Goal: Task Accomplishment & Management: Manage account settings

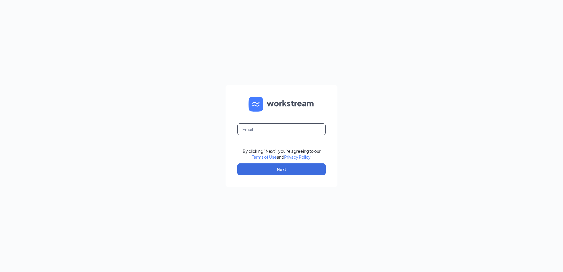
click at [268, 133] on input "text" at bounding box center [281, 129] width 88 height 12
type input "[EMAIL_ADDRESS][DOMAIN_NAME]"
click at [272, 171] on button "Next" at bounding box center [281, 169] width 88 height 12
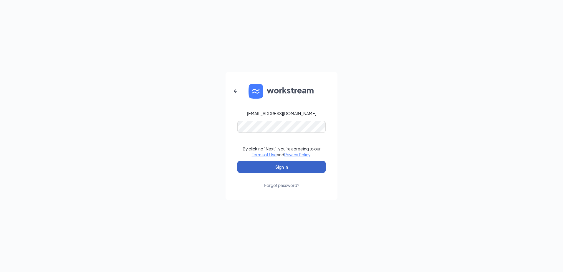
click at [270, 167] on button "Sign In" at bounding box center [281, 167] width 88 height 12
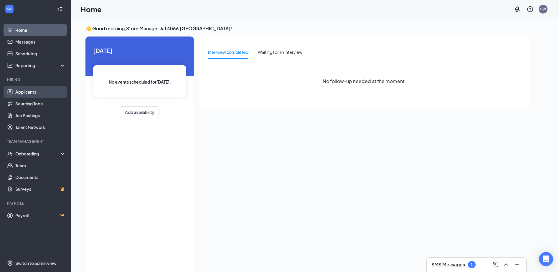
click at [32, 90] on link "Applicants" at bounding box center [40, 92] width 50 height 12
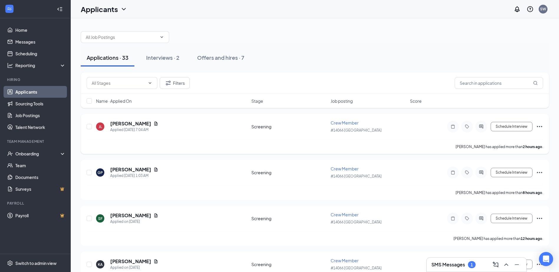
click at [146, 126] on div "[PERSON_NAME]" at bounding box center [134, 123] width 48 height 6
click at [154, 125] on icon "Document" at bounding box center [155, 124] width 3 height 4
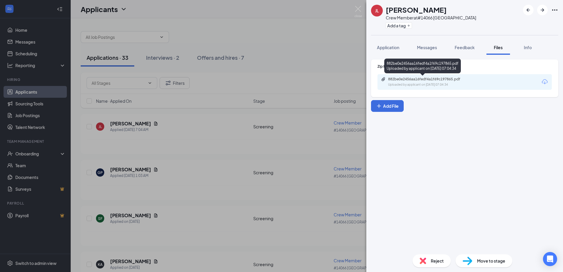
click at [426, 82] on div "Uploaded by applicant on [DATE] 07:04:34" at bounding box center [432, 84] width 88 height 5
click at [358, 9] on img at bounding box center [358, 11] width 7 height 11
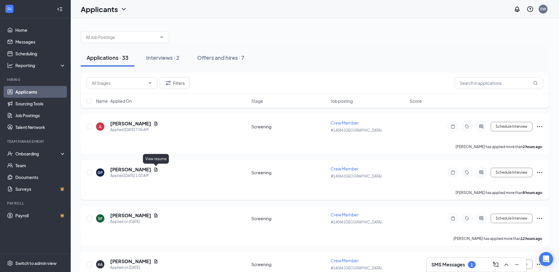
click at [157, 169] on icon "Document" at bounding box center [155, 169] width 5 height 5
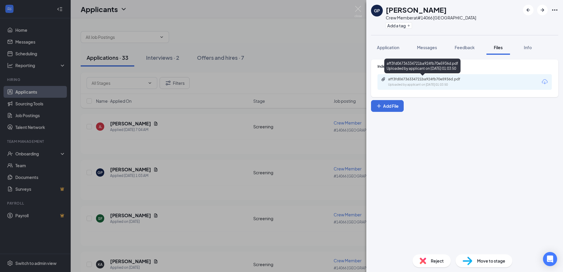
click at [405, 81] on div "aff3fd06736334721ba924fb70e5936d.pdf" at bounding box center [429, 79] width 82 height 5
click at [357, 9] on img at bounding box center [358, 11] width 7 height 11
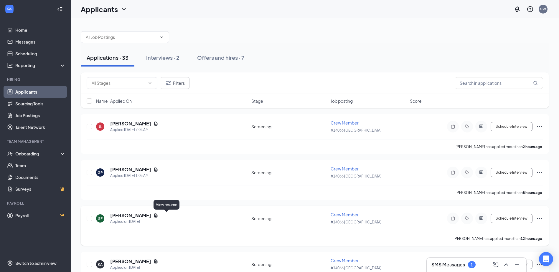
click at [158, 214] on icon "Document" at bounding box center [155, 215] width 5 height 5
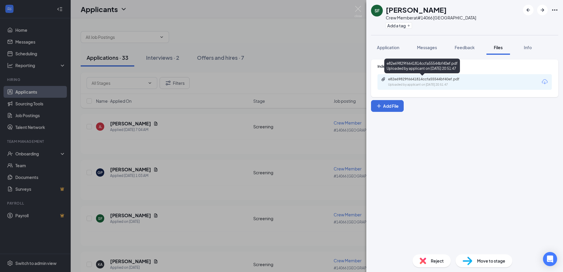
click at [410, 79] on div "e82e69829f6641814ccfa55544bf40ef.pdf" at bounding box center [429, 79] width 82 height 5
click at [360, 9] on img at bounding box center [358, 11] width 7 height 11
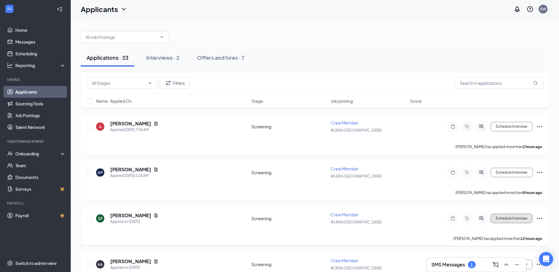
click at [504, 220] on button "Schedule Interview" at bounding box center [511, 218] width 42 height 9
type input "Onsite Interview (next stage)"
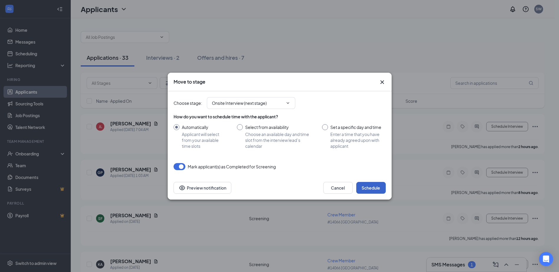
click at [368, 188] on button "Schedule" at bounding box center [370, 188] width 29 height 12
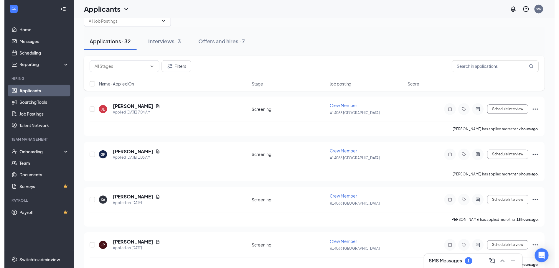
scroll to position [29, 0]
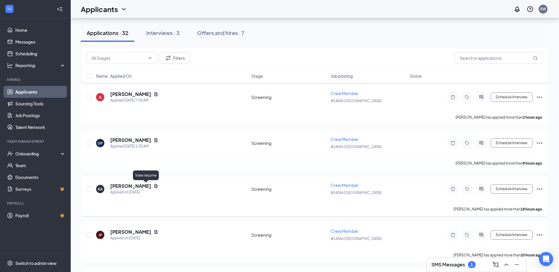
click at [153, 188] on icon "Document" at bounding box center [155, 186] width 5 height 5
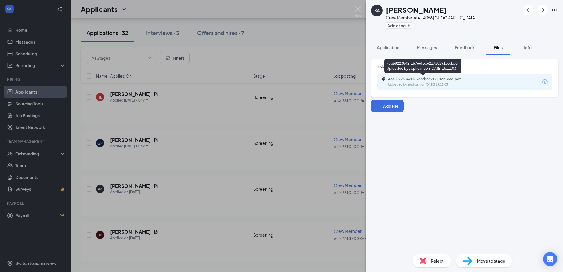
click at [411, 80] on div "43e58223842f16766fbc621710291eed.pdf" at bounding box center [429, 79] width 82 height 5
click at [355, 10] on img at bounding box center [358, 11] width 7 height 11
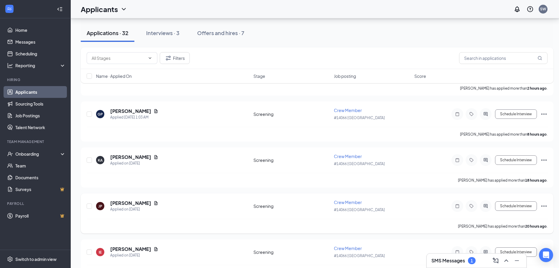
scroll to position [59, 0]
click at [153, 202] on icon "Document" at bounding box center [155, 202] width 5 height 5
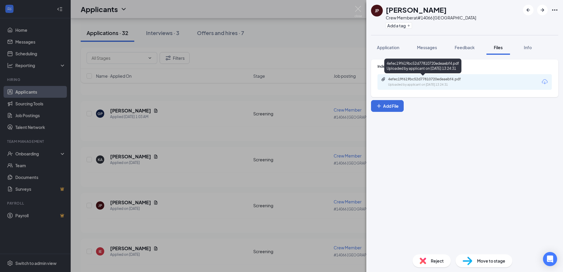
click at [394, 83] on div "Uploaded by applicant on [DATE] 13:24:31" at bounding box center [432, 84] width 88 height 5
click at [355, 10] on img at bounding box center [358, 11] width 7 height 11
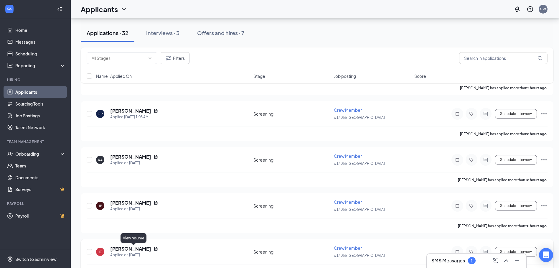
click at [153, 249] on icon "Document" at bounding box center [155, 248] width 5 height 5
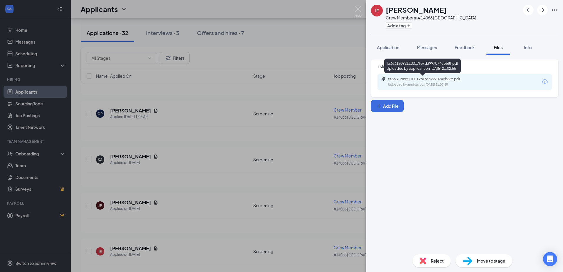
click at [399, 79] on div "fa36312092110017fe7d3997074cb68f.pdf" at bounding box center [429, 79] width 82 height 5
click at [358, 9] on img at bounding box center [358, 11] width 7 height 11
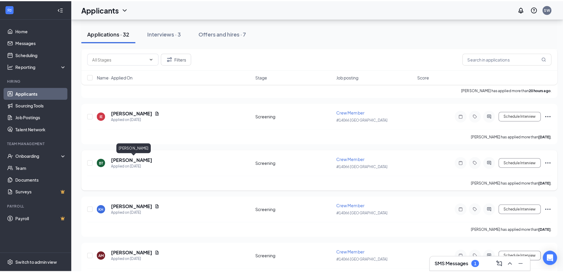
scroll to position [206, 0]
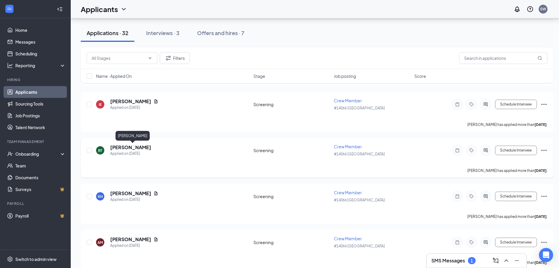
click at [143, 147] on h5 "[PERSON_NAME]" at bounding box center [130, 147] width 41 height 6
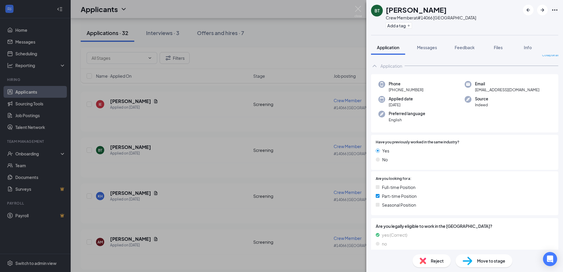
scroll to position [12, 0]
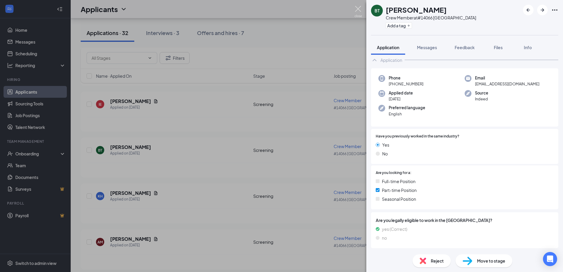
click at [359, 9] on img at bounding box center [358, 11] width 7 height 11
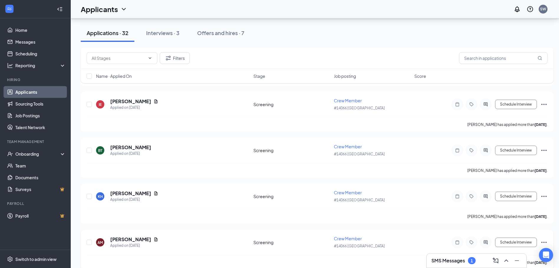
click at [133, 241] on h5 "[PERSON_NAME]" at bounding box center [130, 239] width 41 height 6
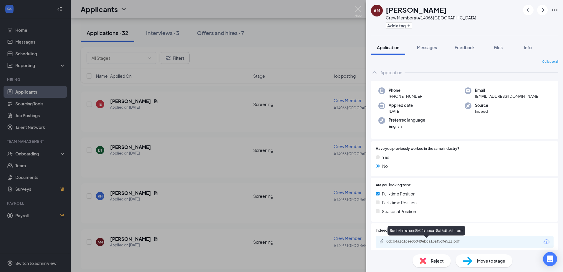
click at [434, 243] on div "8dcb4a161cee85049ebca18af5dfe511.pdf" at bounding box center [428, 241] width 82 height 5
drag, startPoint x: 360, startPoint y: 8, endPoint x: 355, endPoint y: 11, distance: 6.0
click at [360, 8] on img at bounding box center [358, 11] width 7 height 11
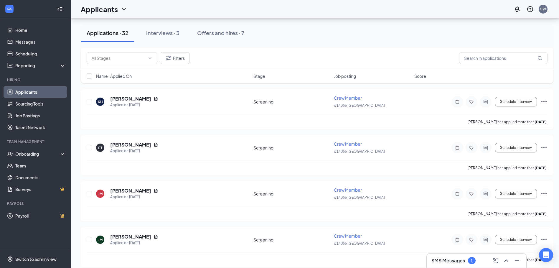
scroll to position [560, 0]
